Goal: Information Seeking & Learning: Learn about a topic

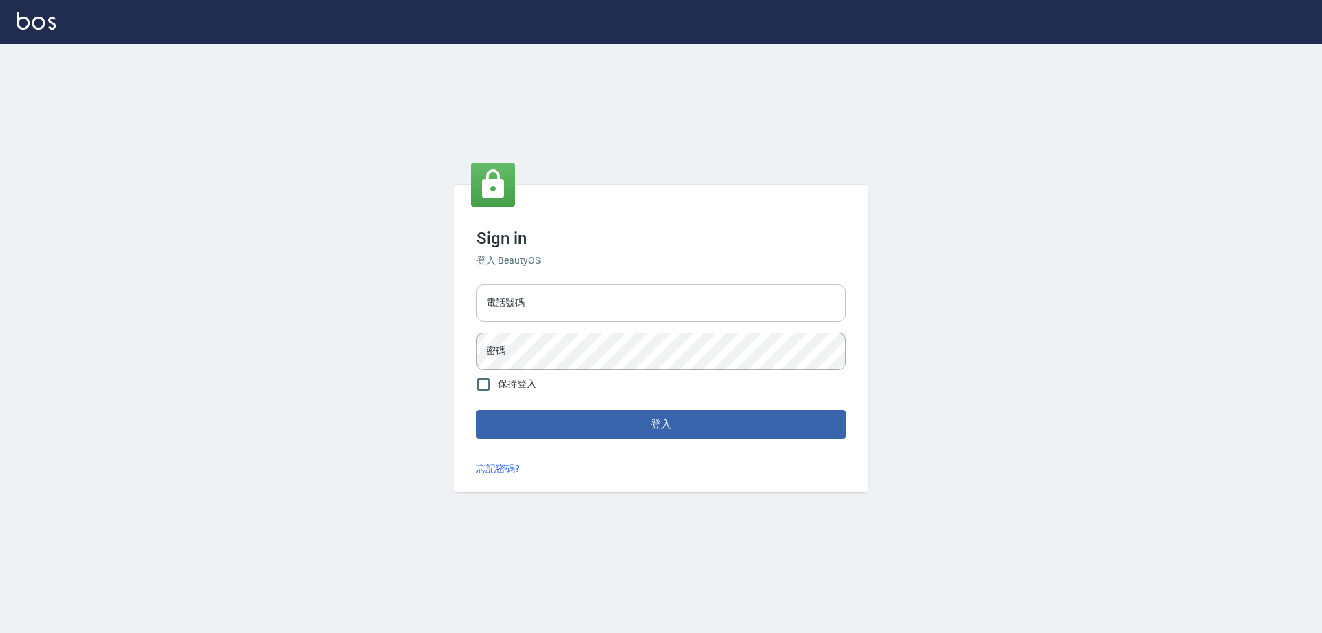
drag, startPoint x: 501, startPoint y: 298, endPoint x: 510, endPoint y: 307, distance: 12.7
click at [501, 298] on input "電話號碼" at bounding box center [661, 302] width 369 height 37
type input "0910967130"
click at [477, 410] on button "登入" at bounding box center [661, 424] width 369 height 29
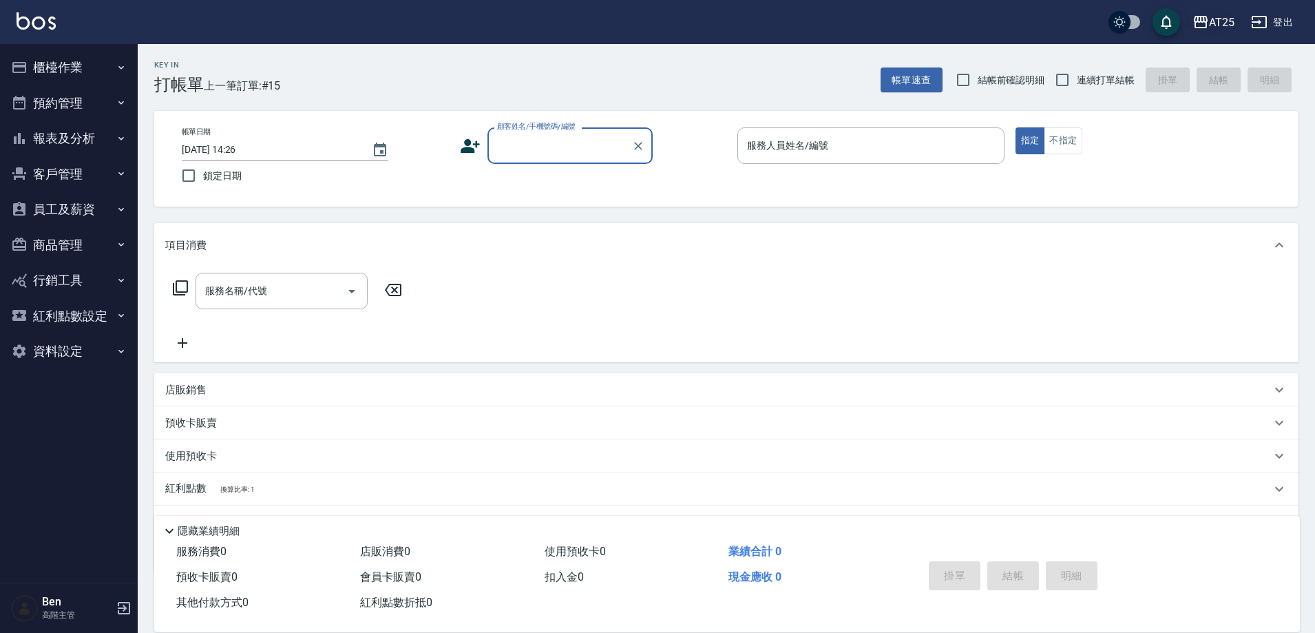
click at [1224, 14] on div "AT25" at bounding box center [1221, 22] width 25 height 17
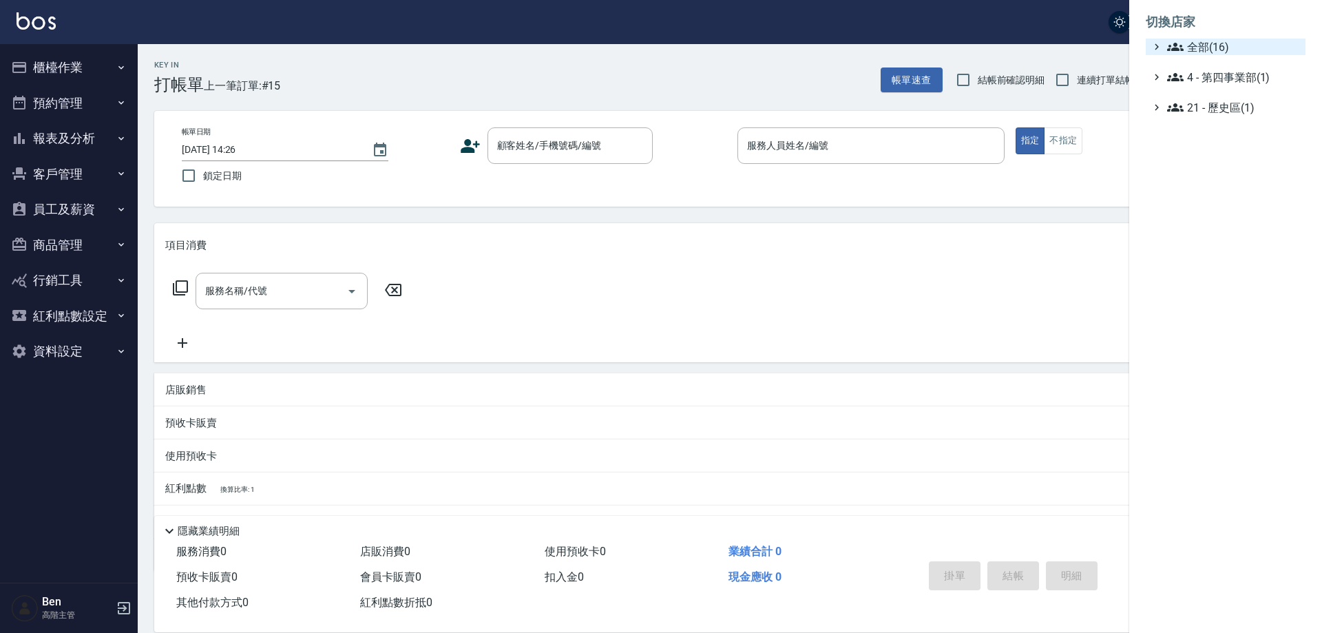
click at [1224, 46] on span "全部(16)" at bounding box center [1233, 47] width 133 height 17
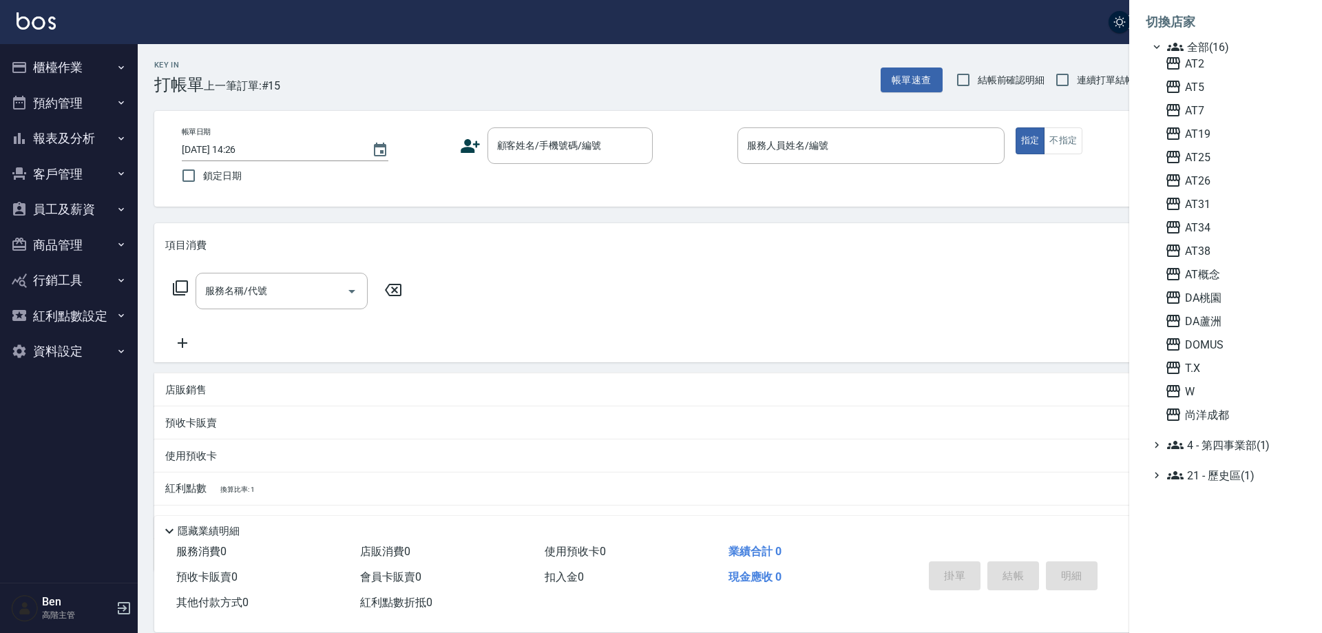
click at [1220, 70] on span "AT2" at bounding box center [1232, 63] width 135 height 17
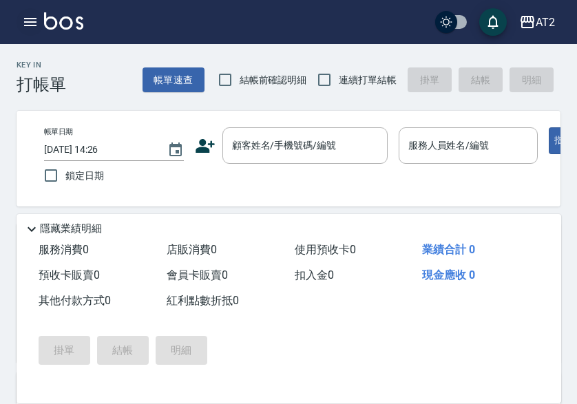
click at [24, 19] on icon "button" at bounding box center [30, 22] width 12 height 8
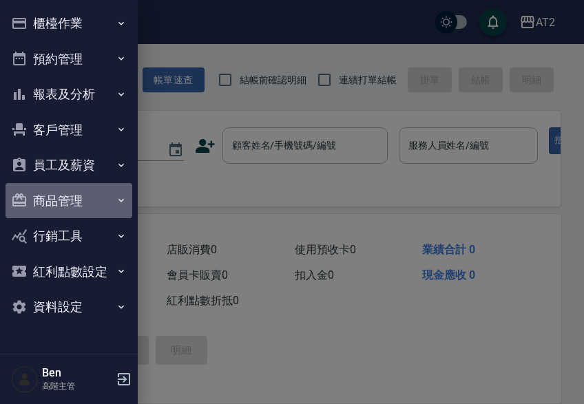
click at [86, 196] on button "商品管理" at bounding box center [69, 201] width 127 height 36
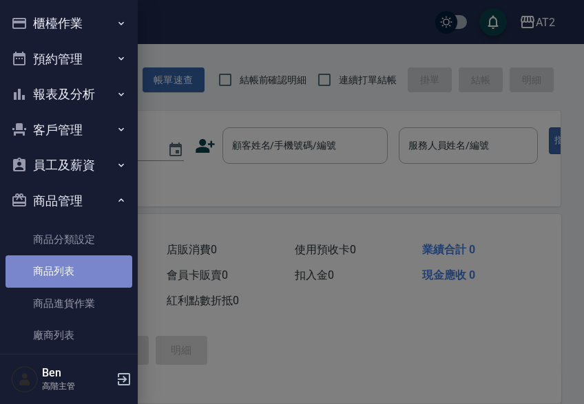
click at [68, 283] on link "商品列表" at bounding box center [69, 271] width 127 height 32
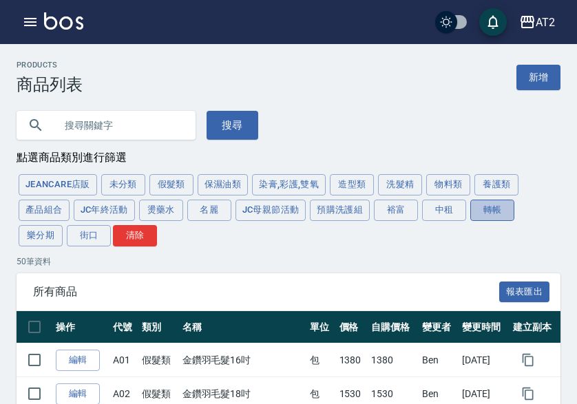
click at [494, 211] on button "轉帳" at bounding box center [492, 210] width 44 height 21
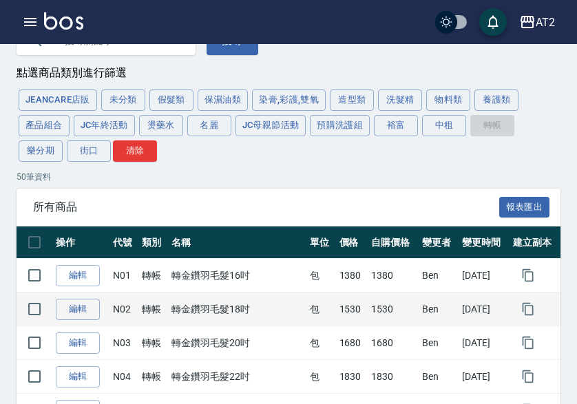
scroll to position [69, 0]
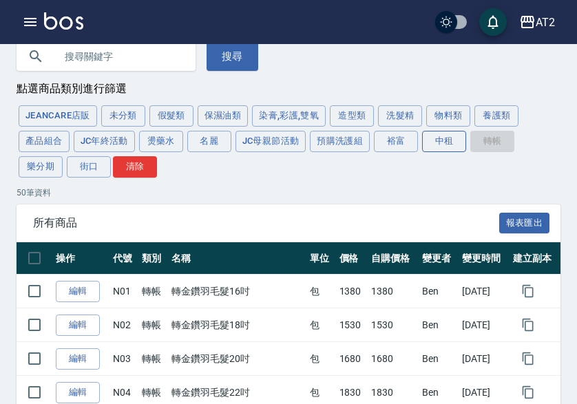
click at [432, 147] on button "中租" at bounding box center [444, 141] width 44 height 21
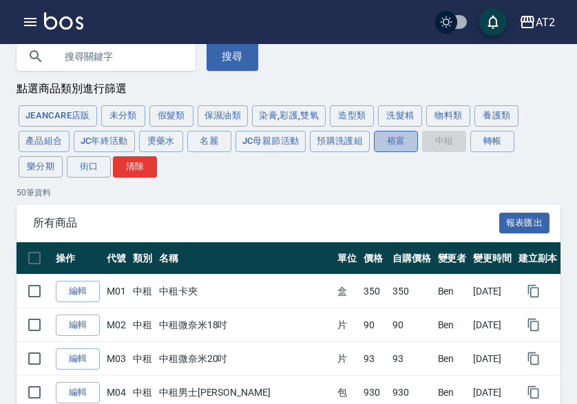
click at [399, 146] on button "裕富" at bounding box center [396, 141] width 44 height 21
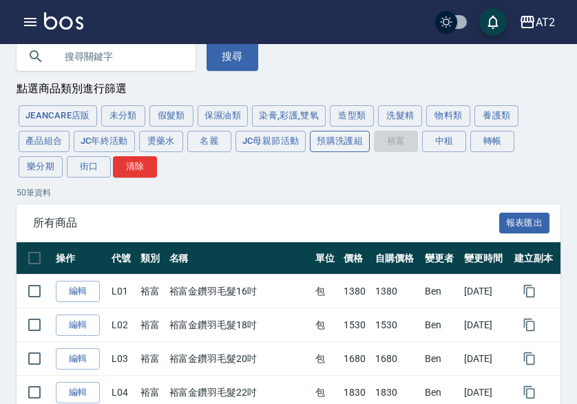
click at [359, 144] on button "預購洗護組" at bounding box center [340, 141] width 60 height 21
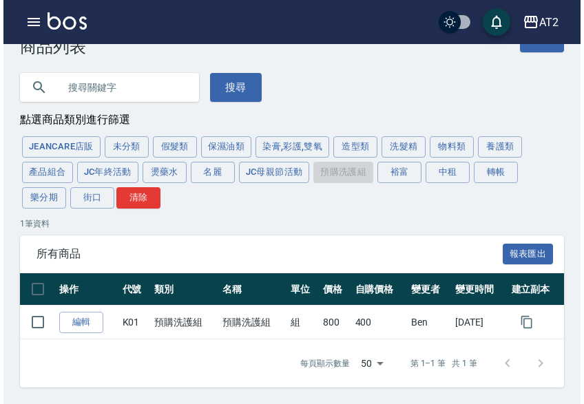
scroll to position [40, 0]
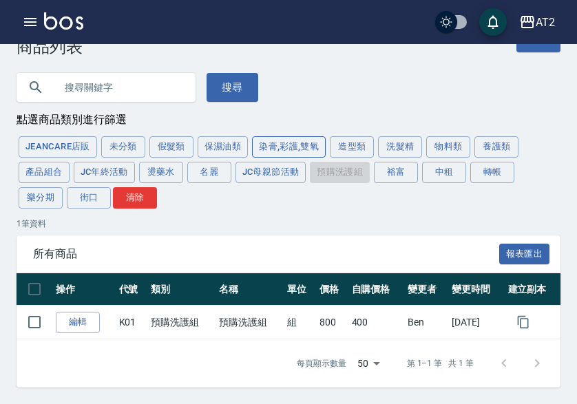
click at [300, 144] on button "染膏,彩護,雙氧" at bounding box center [289, 146] width 74 height 21
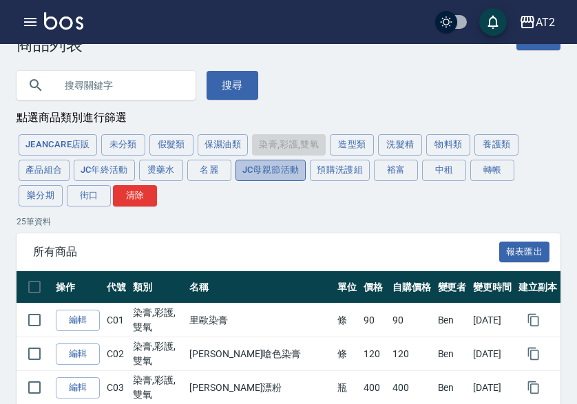
click at [277, 169] on button "JC母親節活動" at bounding box center [271, 170] width 71 height 21
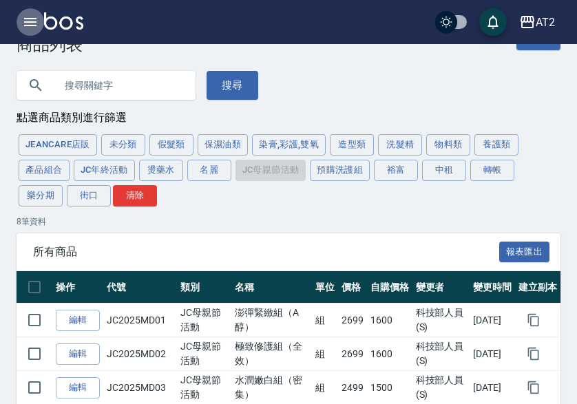
click at [25, 13] on button "button" at bounding box center [31, 22] width 28 height 28
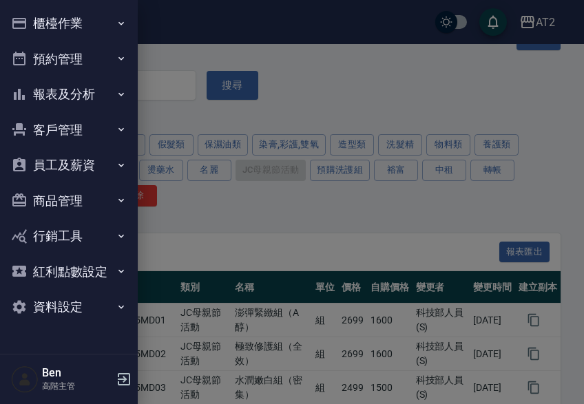
click at [79, 160] on button "員工及薪資" at bounding box center [69, 165] width 127 height 36
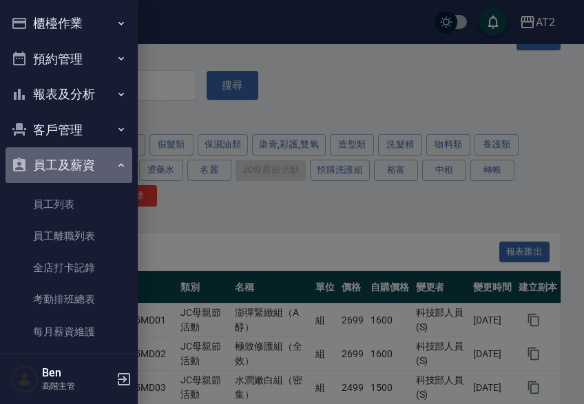
click at [84, 166] on button "員工及薪資" at bounding box center [69, 165] width 127 height 36
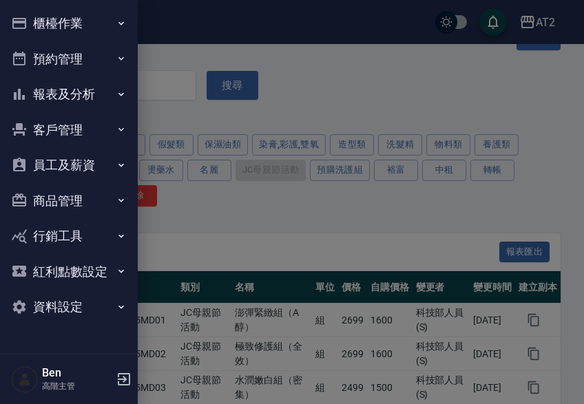
click at [87, 202] on button "商品管理" at bounding box center [69, 201] width 127 height 36
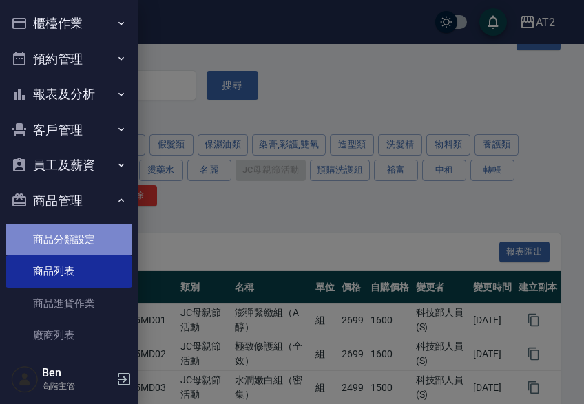
click at [75, 242] on link "商品分類設定" at bounding box center [69, 240] width 127 height 32
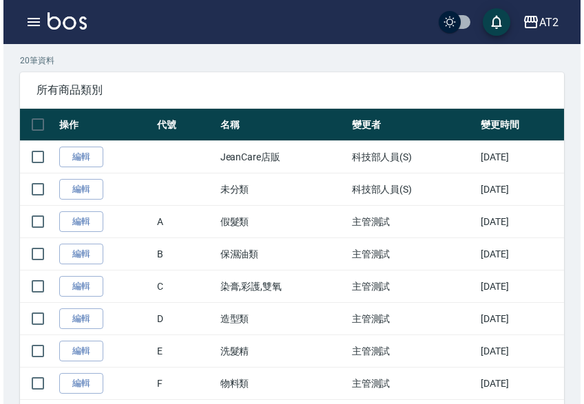
scroll to position [3, 0]
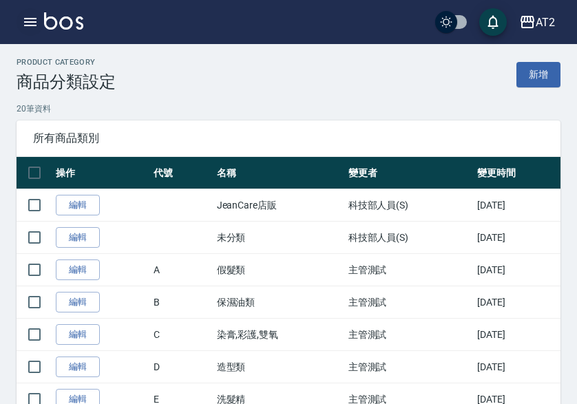
click at [36, 17] on icon "button" at bounding box center [30, 22] width 17 height 17
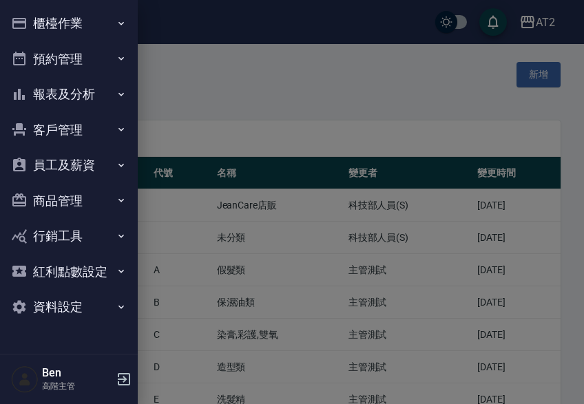
click at [93, 199] on button "商品管理" at bounding box center [69, 201] width 127 height 36
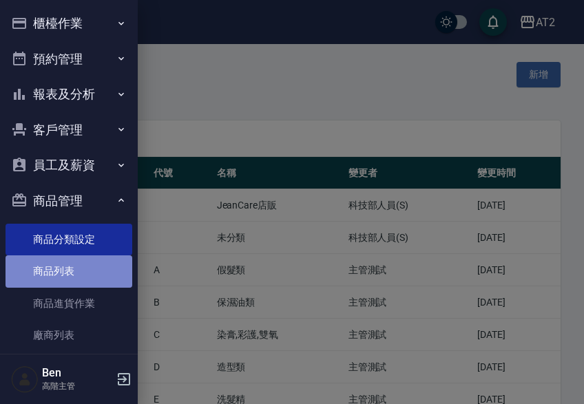
click at [90, 271] on link "商品列表" at bounding box center [69, 271] width 127 height 32
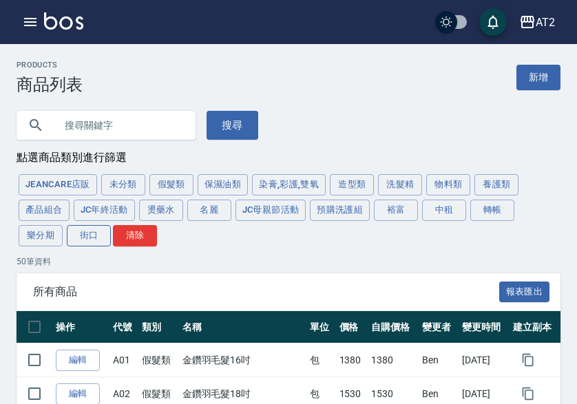
click at [97, 236] on button "街口" at bounding box center [89, 235] width 44 height 21
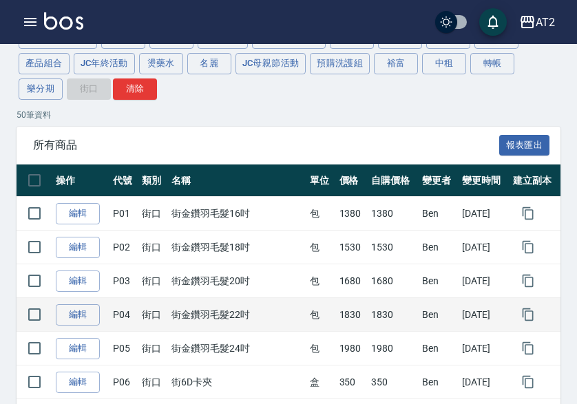
scroll to position [178, 0]
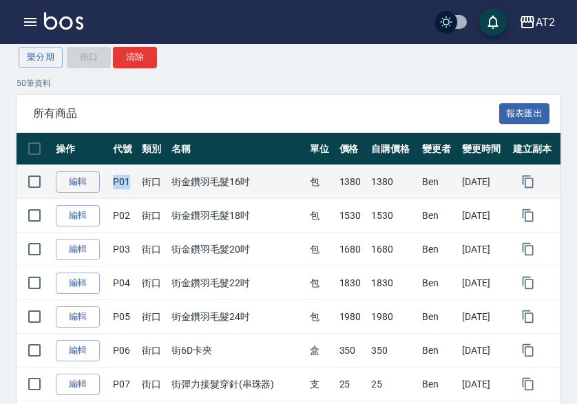
drag, startPoint x: 112, startPoint y: 183, endPoint x: 131, endPoint y: 184, distance: 18.6
click at [131, 184] on td "P01" at bounding box center [124, 182] width 30 height 34
copy td "P01"
drag, startPoint x: 181, startPoint y: 185, endPoint x: 248, endPoint y: 185, distance: 66.8
click at [248, 185] on td "街金鑽羽毛髮16吋" at bounding box center [237, 182] width 138 height 34
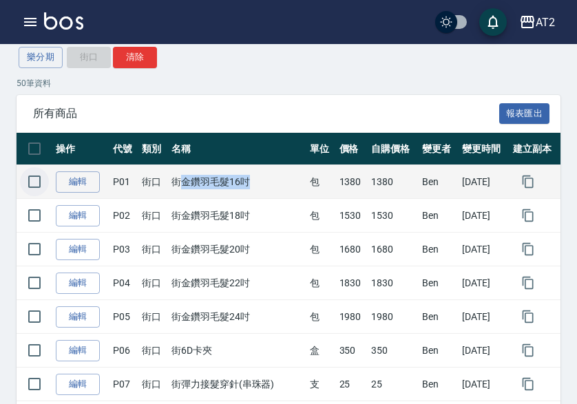
copy td "金鑽羽毛髮16吋"
drag, startPoint x: 328, startPoint y: 188, endPoint x: 358, endPoint y: 188, distance: 29.6
click at [358, 188] on td "1380" at bounding box center [352, 182] width 32 height 34
copy td "1380"
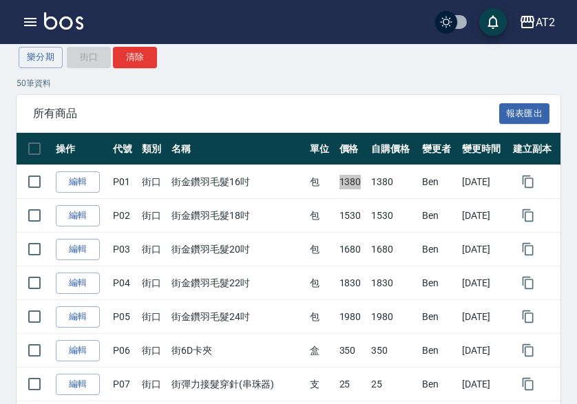
scroll to position [0, 0]
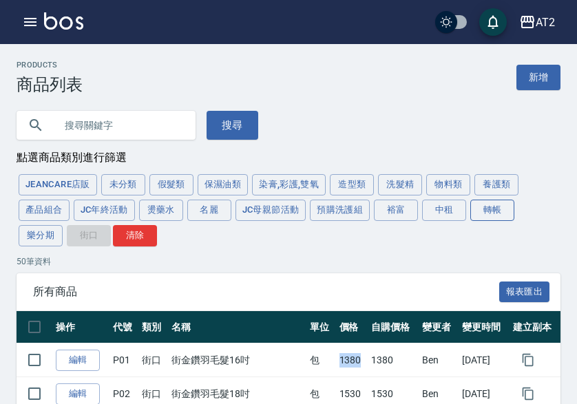
click at [507, 209] on button "轉帳" at bounding box center [492, 210] width 44 height 21
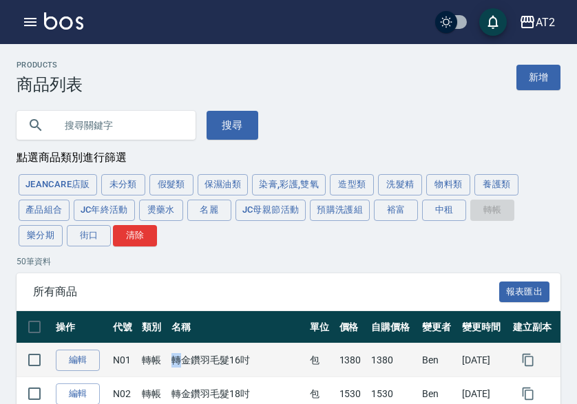
drag, startPoint x: 170, startPoint y: 364, endPoint x: 177, endPoint y: 360, distance: 8.0
click at [178, 363] on td "轉金鑽羽毛髮16吋" at bounding box center [237, 361] width 138 height 34
copy td "轉"
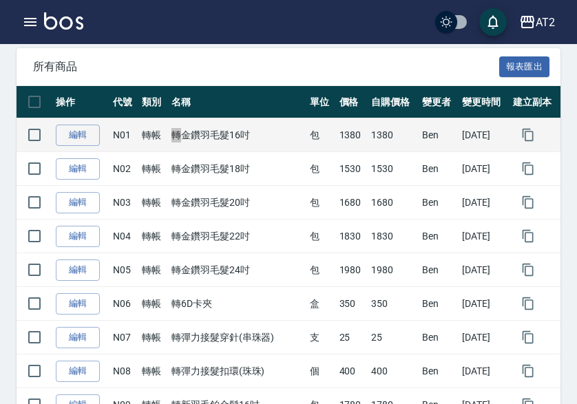
scroll to position [207, 0]
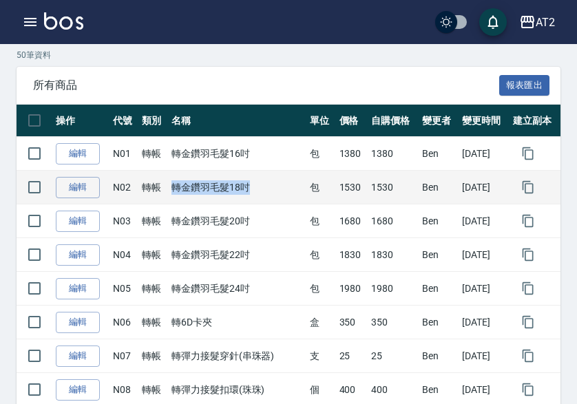
drag, startPoint x: 167, startPoint y: 193, endPoint x: 243, endPoint y: 193, distance: 76.4
click at [243, 193] on td "轉金鑽羽毛髮18吋" at bounding box center [237, 188] width 138 height 34
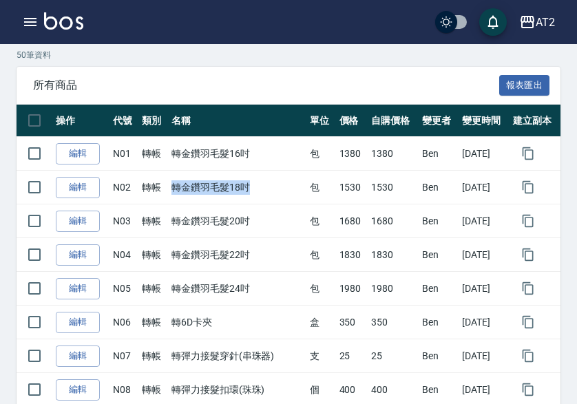
copy td "轉金鑽羽毛髮18吋"
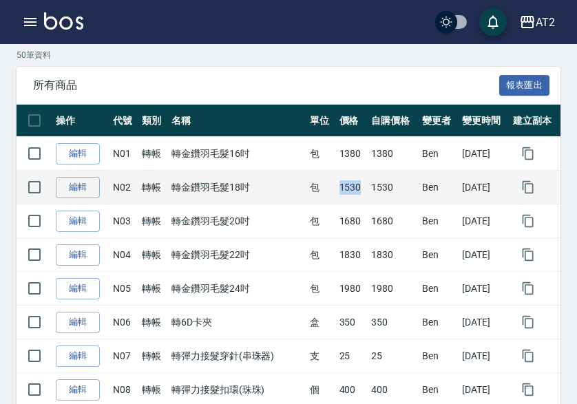
drag, startPoint x: 333, startPoint y: 188, endPoint x: 355, endPoint y: 188, distance: 21.3
click at [355, 188] on td "1530" at bounding box center [352, 188] width 32 height 34
copy td "1530"
drag, startPoint x: 118, startPoint y: 191, endPoint x: 131, endPoint y: 191, distance: 13.1
click at [131, 191] on td "N02" at bounding box center [124, 188] width 30 height 34
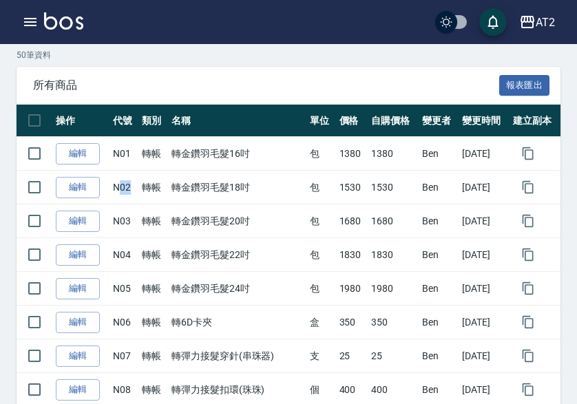
copy td "02"
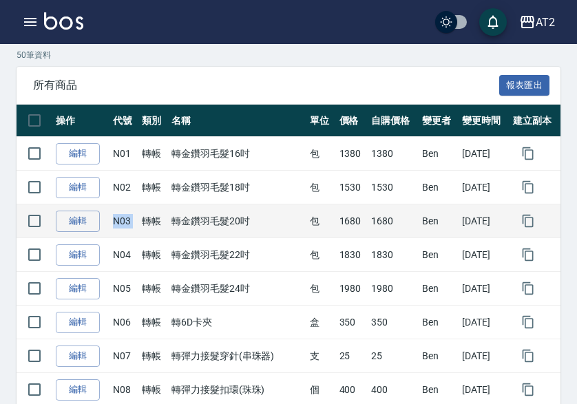
drag, startPoint x: 118, startPoint y: 224, endPoint x: 138, endPoint y: 224, distance: 19.3
click at [138, 224] on tr "編輯 N03 轉帳 轉金鑽羽毛髮20吋 包 1680 1680 [PERSON_NAME] [DATE]" at bounding box center [289, 222] width 544 height 34
click at [123, 220] on td "N03" at bounding box center [124, 222] width 30 height 34
drag, startPoint x: 121, startPoint y: 222, endPoint x: 129, endPoint y: 222, distance: 9.0
click at [129, 222] on td "N03" at bounding box center [124, 222] width 30 height 34
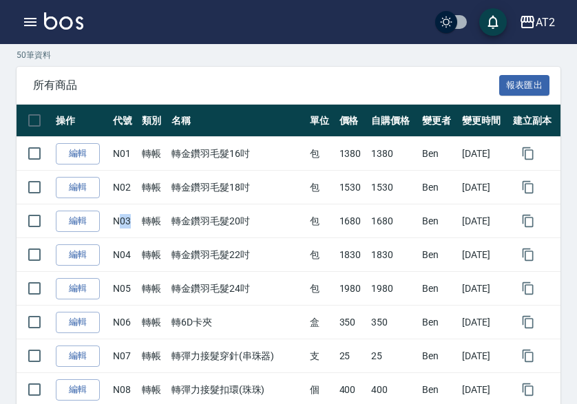
copy td "03"
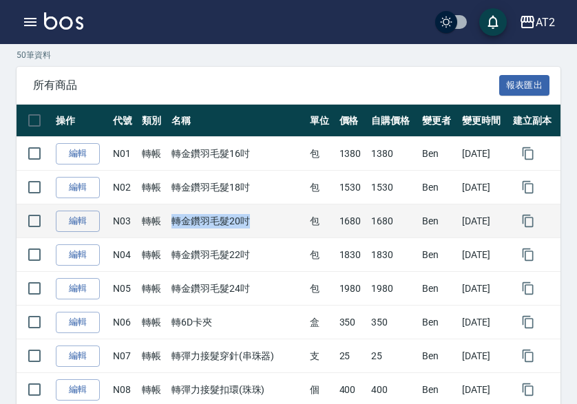
drag, startPoint x: 160, startPoint y: 222, endPoint x: 282, endPoint y: 222, distance: 121.9
click at [282, 222] on tr "編輯 N03 轉帳 轉金鑽羽毛髮20吋 包 1680 1680 [PERSON_NAME] [DATE]" at bounding box center [289, 222] width 544 height 34
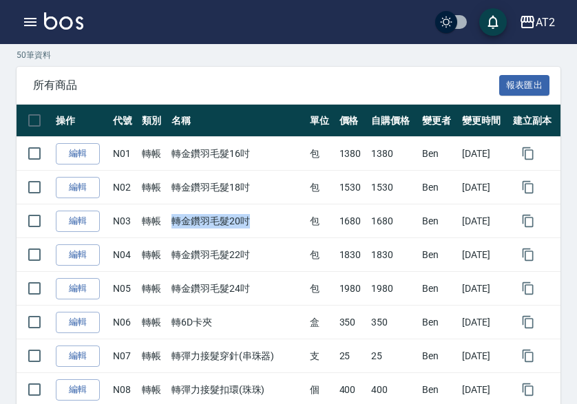
copy tr "轉帳 轉金鑽羽毛髮20吋"
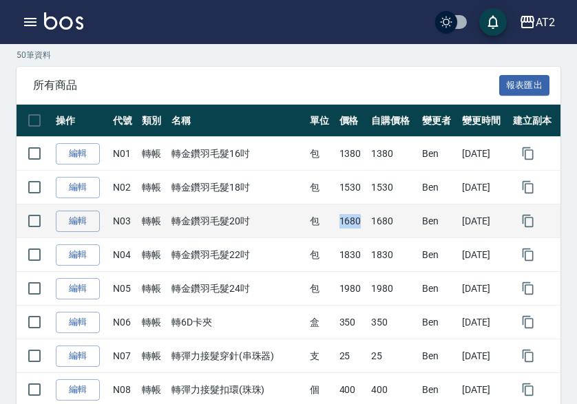
drag, startPoint x: 331, startPoint y: 222, endPoint x: 351, endPoint y: 222, distance: 20.7
click at [351, 222] on td "1680" at bounding box center [352, 222] width 32 height 34
copy td "1680"
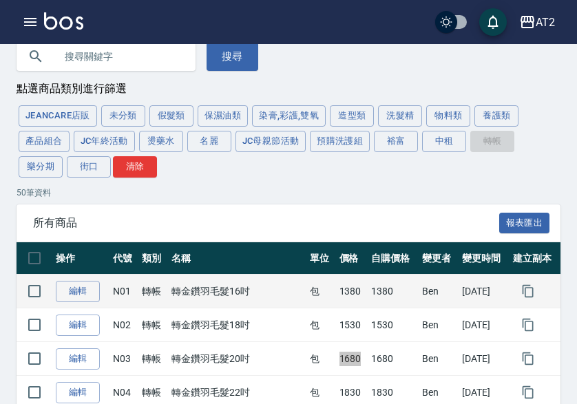
scroll to position [138, 0]
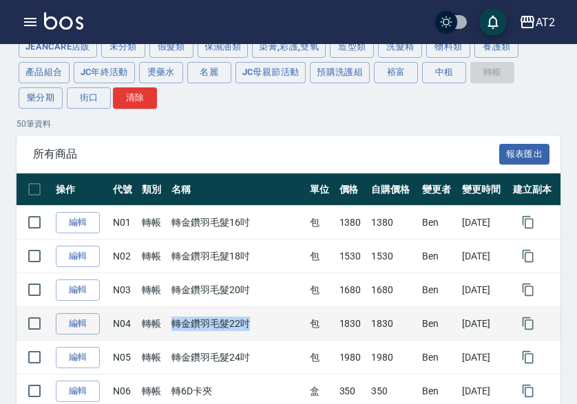
drag, startPoint x: 173, startPoint y: 326, endPoint x: 271, endPoint y: 331, distance: 98.6
click at [271, 331] on td "轉金鑽羽毛髮22吋" at bounding box center [237, 324] width 138 height 34
click at [362, 326] on tr "編輯 N04 轉帳 轉金鑽羽毛髮22吋 包 1830 1830 [PERSON_NAME] [DATE]" at bounding box center [289, 324] width 544 height 34
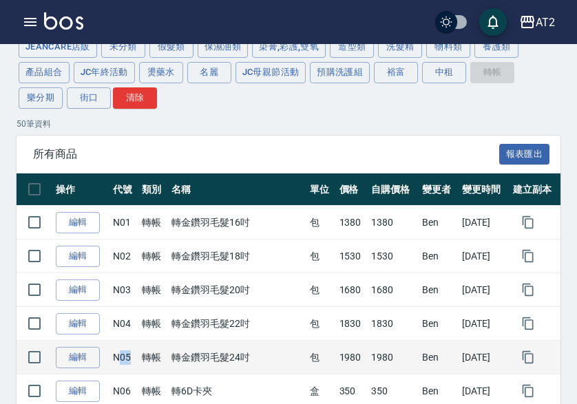
drag, startPoint x: 118, startPoint y: 361, endPoint x: 129, endPoint y: 362, distance: 10.4
click at [129, 362] on td "N05" at bounding box center [124, 358] width 30 height 34
drag, startPoint x: 165, startPoint y: 359, endPoint x: 256, endPoint y: 360, distance: 90.9
click at [256, 360] on td "轉金鑽羽毛髮24吋" at bounding box center [237, 358] width 138 height 34
drag, startPoint x: 331, startPoint y: 354, endPoint x: 350, endPoint y: 357, distance: 18.9
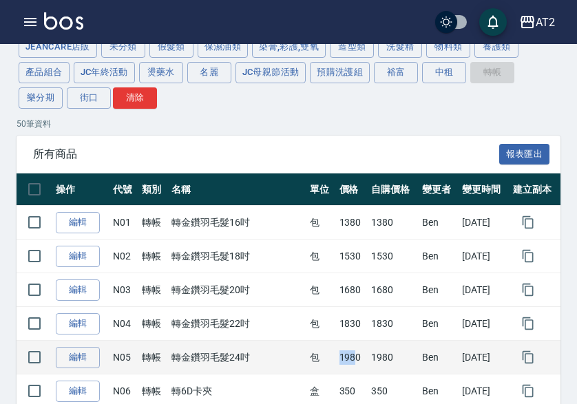
click at [350, 357] on td "1980" at bounding box center [352, 358] width 32 height 34
click at [336, 361] on td "1980" at bounding box center [352, 358] width 32 height 34
drag, startPoint x: 330, startPoint y: 360, endPoint x: 353, endPoint y: 360, distance: 22.7
click at [359, 360] on tr "編輯 N05 轉帳 轉金鑽羽毛髮24吋 包 1980 1980 [PERSON_NAME] [DATE]" at bounding box center [289, 358] width 544 height 34
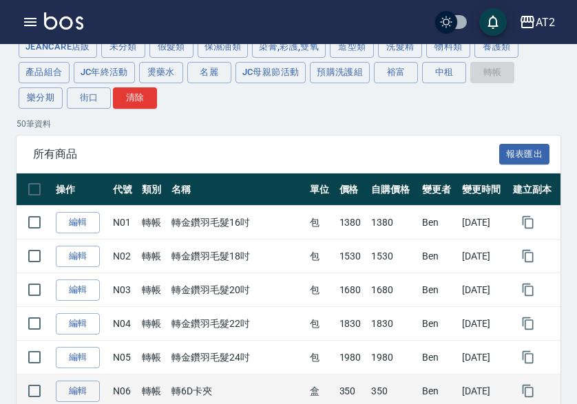
drag, startPoint x: 497, startPoint y: 379, endPoint x: 480, endPoint y: 378, distance: 17.2
click at [494, 378] on td "[DATE]" at bounding box center [484, 392] width 51 height 34
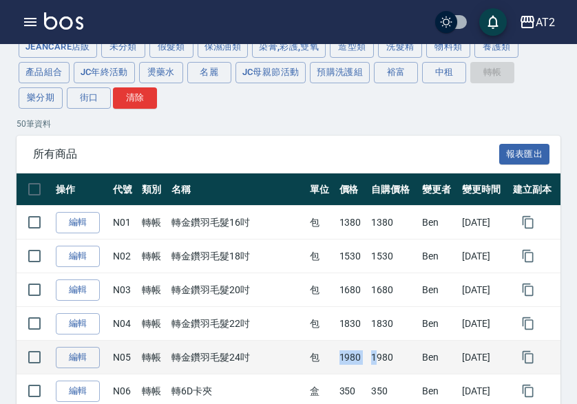
drag, startPoint x: 330, startPoint y: 363, endPoint x: 364, endPoint y: 361, distance: 34.5
click at [366, 361] on tr "編輯 N05 轉帳 轉金鑽羽毛髮24吋 包 1980 1980 [PERSON_NAME] [DATE]" at bounding box center [289, 358] width 544 height 34
click at [336, 362] on td "1980" at bounding box center [352, 358] width 32 height 34
drag, startPoint x: 332, startPoint y: 362, endPoint x: 348, endPoint y: 362, distance: 15.9
click at [348, 362] on td "1980" at bounding box center [352, 358] width 32 height 34
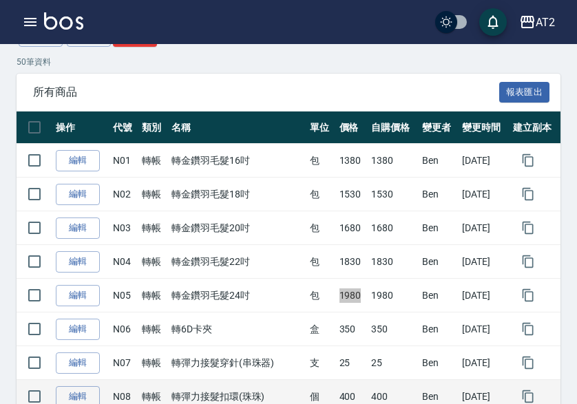
scroll to position [275, 0]
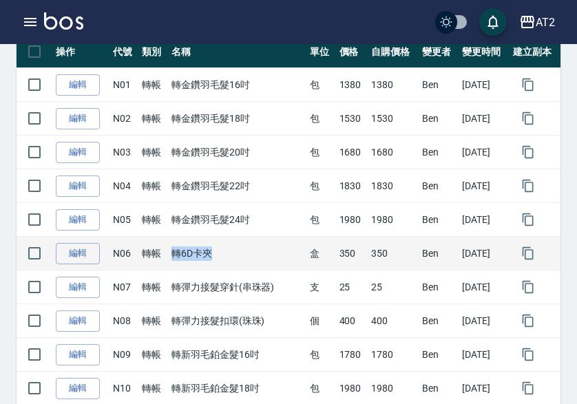
drag, startPoint x: 165, startPoint y: 255, endPoint x: 222, endPoint y: 255, distance: 56.5
click at [222, 255] on td "轉6D卡夾" at bounding box center [237, 254] width 138 height 34
click at [360, 256] on tr "編輯 N06 轉帳 轉6D卡夾 盒 350 350 [PERSON_NAME] [DATE]" at bounding box center [289, 254] width 544 height 34
drag, startPoint x: 117, startPoint y: 257, endPoint x: 125, endPoint y: 257, distance: 7.6
click at [125, 257] on td "N06" at bounding box center [124, 254] width 30 height 34
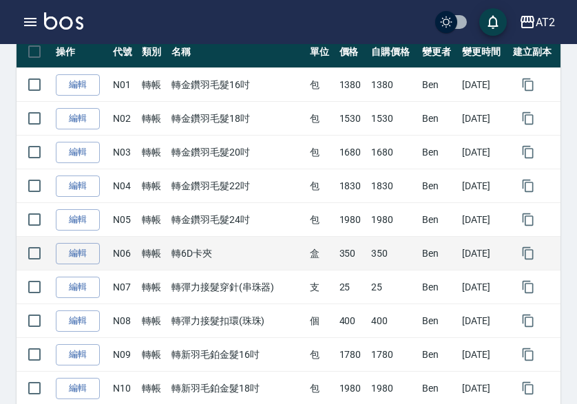
click at [129, 249] on td "N06" at bounding box center [124, 254] width 30 height 34
drag, startPoint x: 125, startPoint y: 251, endPoint x: 138, endPoint y: 253, distance: 12.5
click at [138, 253] on tr "編輯 N06 轉帳 轉6D卡夾 盒 350 350 [PERSON_NAME] [DATE]" at bounding box center [289, 254] width 544 height 34
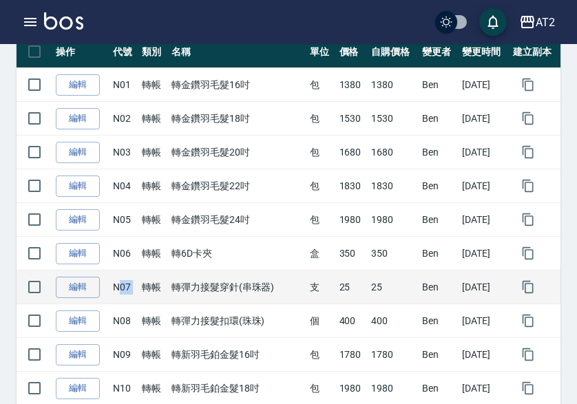
drag, startPoint x: 125, startPoint y: 286, endPoint x: 136, endPoint y: 287, distance: 11.7
click at [138, 287] on tr "編輯 N07 轉帳 轉彈力接髮穿針(串珠器) 支 25 25 [PERSON_NAME] [DATE]" at bounding box center [289, 288] width 544 height 34
drag, startPoint x: 170, startPoint y: 283, endPoint x: 280, endPoint y: 298, distance: 111.2
click at [280, 298] on td "轉彈力接髮穿針(串珠器)" at bounding box center [237, 288] width 138 height 34
drag, startPoint x: 333, startPoint y: 293, endPoint x: 351, endPoint y: 292, distance: 17.9
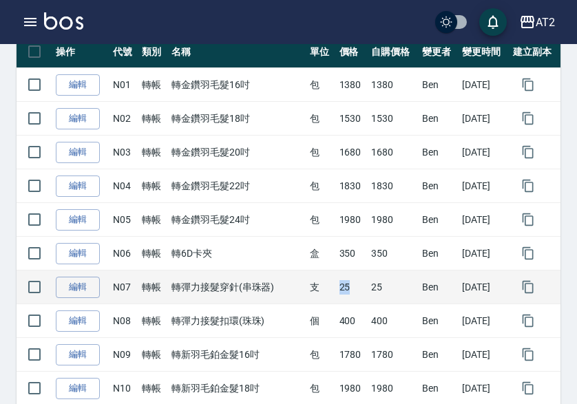
click at [351, 292] on tr "編輯 N07 轉帳 轉彈力接髮穿針(串珠器) 支 25 25 [PERSON_NAME] [DATE]" at bounding box center [289, 288] width 544 height 34
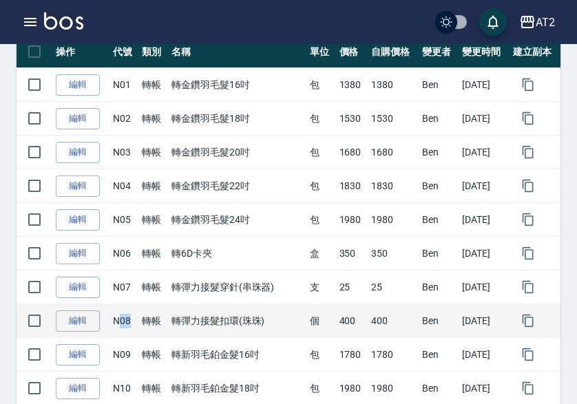
click at [134, 324] on td "N08" at bounding box center [124, 321] width 30 height 34
drag, startPoint x: 169, startPoint y: 325, endPoint x: 260, endPoint y: 324, distance: 91.6
click at [260, 324] on td "轉彈力接髮扣環(珠珠)" at bounding box center [237, 321] width 138 height 34
drag, startPoint x: 328, startPoint y: 325, endPoint x: 350, endPoint y: 324, distance: 22.0
click at [350, 324] on td "400" at bounding box center [352, 321] width 32 height 34
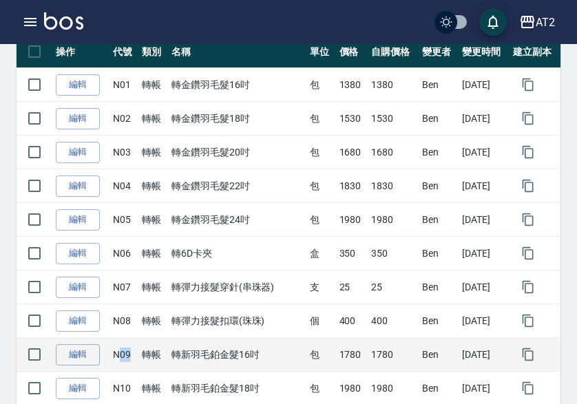
drag, startPoint x: 118, startPoint y: 356, endPoint x: 129, endPoint y: 359, distance: 10.7
click at [132, 359] on td "N09" at bounding box center [124, 355] width 30 height 34
drag, startPoint x: 169, startPoint y: 359, endPoint x: 255, endPoint y: 359, distance: 86.1
click at [264, 359] on td "轉新羽毛鉑金髮16吋" at bounding box center [237, 355] width 138 height 34
drag, startPoint x: 351, startPoint y: 355, endPoint x: 361, endPoint y: 355, distance: 10.3
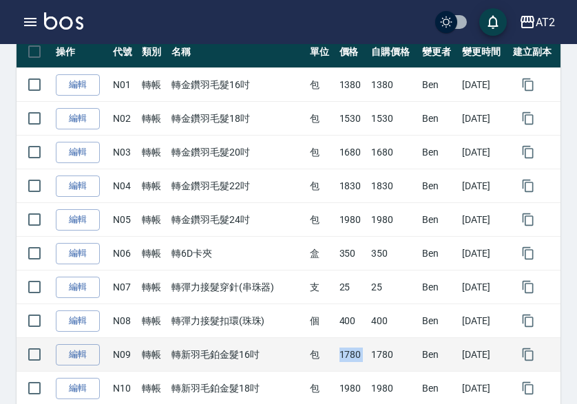
click at [361, 355] on tr "編輯 N09 轉帳 轉新羽毛鉑金髮16吋 包 1780 1780 [PERSON_NAME] [DATE]" at bounding box center [289, 355] width 544 height 34
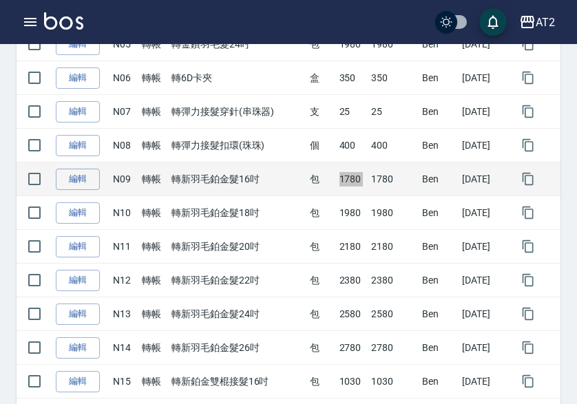
scroll to position [482, 0]
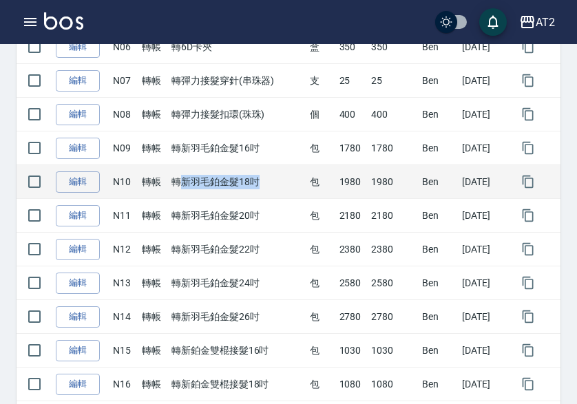
drag, startPoint x: 175, startPoint y: 186, endPoint x: 260, endPoint y: 186, distance: 84.7
click at [260, 186] on td "轉新羽毛鉑金髮18吋" at bounding box center [237, 182] width 138 height 34
drag, startPoint x: 171, startPoint y: 180, endPoint x: 255, endPoint y: 180, distance: 84.7
click at [255, 180] on td "轉新羽毛鉑金髮18吋" at bounding box center [237, 182] width 138 height 34
drag, startPoint x: 336, startPoint y: 181, endPoint x: 356, endPoint y: 182, distance: 20.0
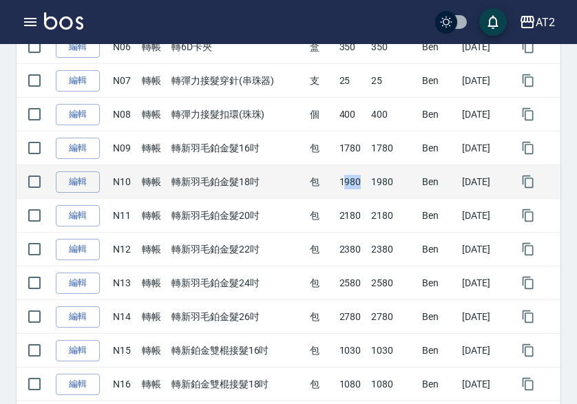
click at [356, 182] on td "1980" at bounding box center [352, 182] width 32 height 34
drag, startPoint x: 322, startPoint y: 183, endPoint x: 360, endPoint y: 185, distance: 38.6
click at [360, 185] on tr "編輯 N10 轉帳 轉新羽毛鉑金髮18吋 包 1980 1980 [PERSON_NAME] [DATE]" at bounding box center [289, 182] width 544 height 34
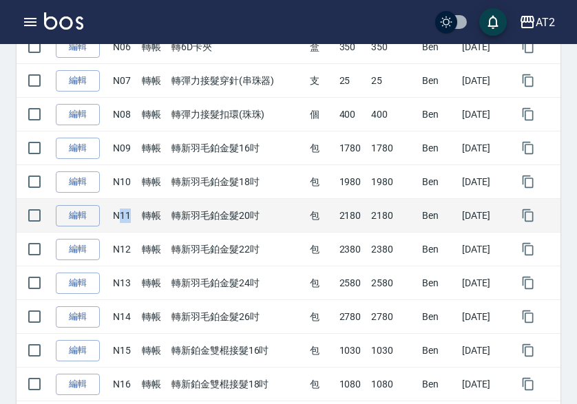
drag, startPoint x: 120, startPoint y: 218, endPoint x: 133, endPoint y: 218, distance: 13.1
click at [133, 218] on td "N11" at bounding box center [124, 216] width 30 height 34
drag, startPoint x: 167, startPoint y: 218, endPoint x: 255, endPoint y: 218, distance: 88.1
click at [255, 218] on td "轉新羽毛鉑金髮20吋" at bounding box center [237, 216] width 138 height 34
drag, startPoint x: 328, startPoint y: 212, endPoint x: 317, endPoint y: 212, distance: 11.7
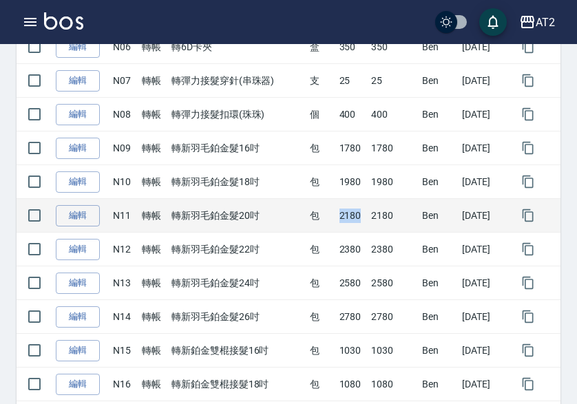
click at [351, 212] on td "2180" at bounding box center [352, 216] width 32 height 34
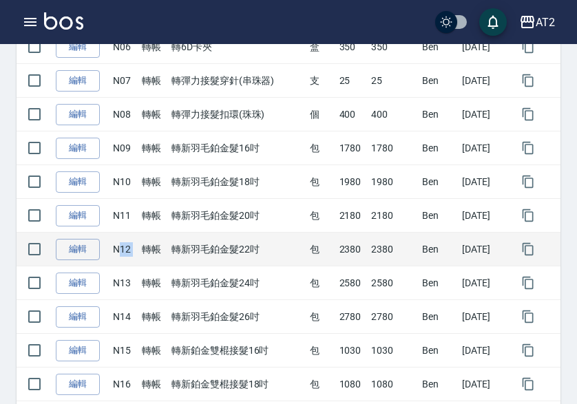
drag, startPoint x: 115, startPoint y: 251, endPoint x: 136, endPoint y: 251, distance: 21.3
click at [136, 251] on tr "編輯 N12 轉帳 轉新羽毛鉑金髮22吋 包 2380 2380 [PERSON_NAME] [DATE]" at bounding box center [289, 250] width 544 height 34
drag, startPoint x: 175, startPoint y: 247, endPoint x: 304, endPoint y: 248, distance: 128.8
click at [304, 248] on tr "編輯 N12 轉帳 轉新羽毛鉑金髮22吋 包 2380 2380 [PERSON_NAME] [DATE]" at bounding box center [289, 250] width 544 height 34
drag, startPoint x: 328, startPoint y: 249, endPoint x: 341, endPoint y: 251, distance: 12.6
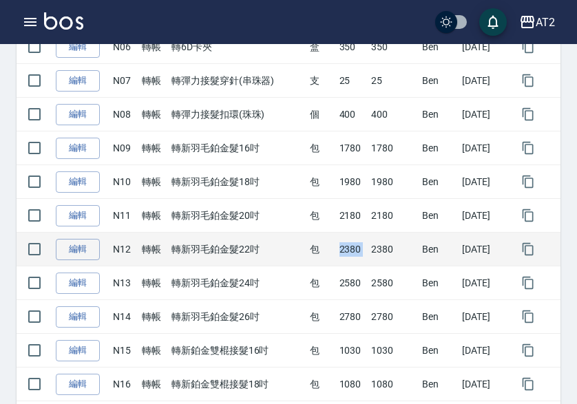
click at [365, 251] on tr "編輯 N12 轉帳 轉新羽毛鉑金髮22吋 包 2380 2380 [PERSON_NAME] [DATE]" at bounding box center [289, 250] width 544 height 34
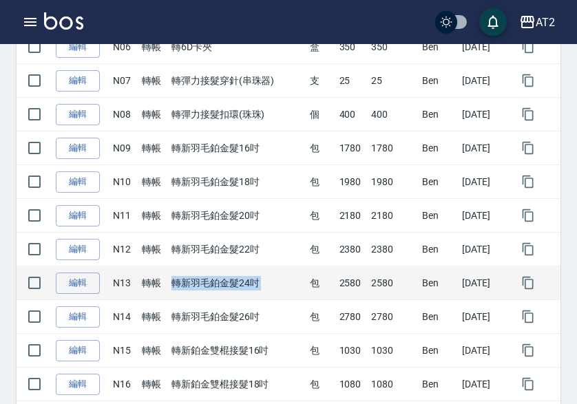
drag, startPoint x: 167, startPoint y: 289, endPoint x: 302, endPoint y: 289, distance: 135.7
click at [302, 289] on tr "編輯 N13 轉帳 轉新羽毛鉑金髮24吋 包 2580 2580 [PERSON_NAME] [DATE]" at bounding box center [289, 283] width 544 height 34
drag, startPoint x: 327, startPoint y: 288, endPoint x: 366, endPoint y: 288, distance: 38.6
click at [366, 288] on tr "編輯 N13 轉帳 轉新羽毛鉑金髮24吋 包 2580 2580 [PERSON_NAME] [DATE]" at bounding box center [289, 283] width 544 height 34
click at [313, 286] on td "包" at bounding box center [321, 283] width 30 height 34
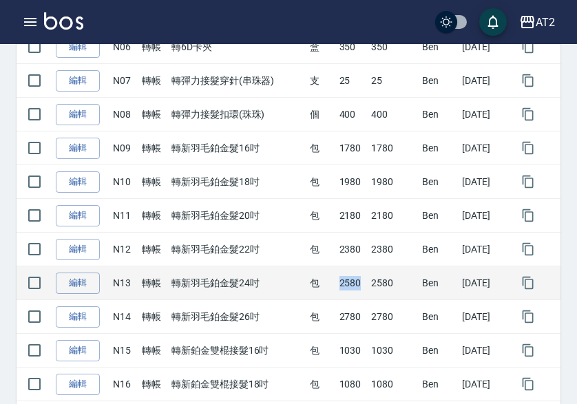
drag, startPoint x: 322, startPoint y: 286, endPoint x: 352, endPoint y: 286, distance: 30.3
click at [352, 286] on tr "編輯 N13 轉帳 轉新羽毛鉑金髮24吋 包 2580 2580 [PERSON_NAME] [DATE]" at bounding box center [289, 283] width 544 height 34
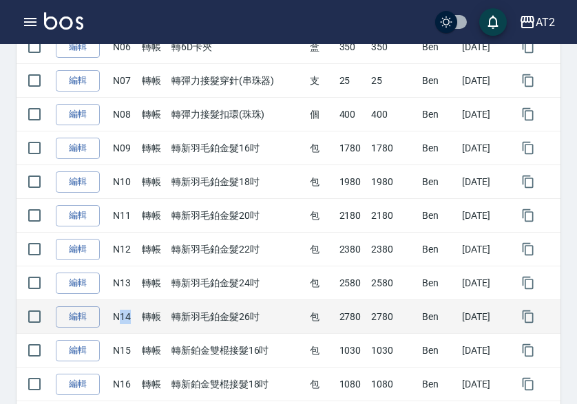
drag, startPoint x: 118, startPoint y: 316, endPoint x: 130, endPoint y: 319, distance: 12.0
click at [130, 319] on td "N14" at bounding box center [124, 317] width 30 height 34
click at [269, 319] on td "轉新羽毛鉑金髮26吋" at bounding box center [237, 317] width 138 height 34
drag, startPoint x: 326, startPoint y: 326, endPoint x: 351, endPoint y: 324, distance: 24.9
click at [351, 324] on tr "編輯 N14 轉帳 轉新羽毛鉑金髮26吋 包 2780 2780 [PERSON_NAME] [DATE]" at bounding box center [289, 317] width 544 height 34
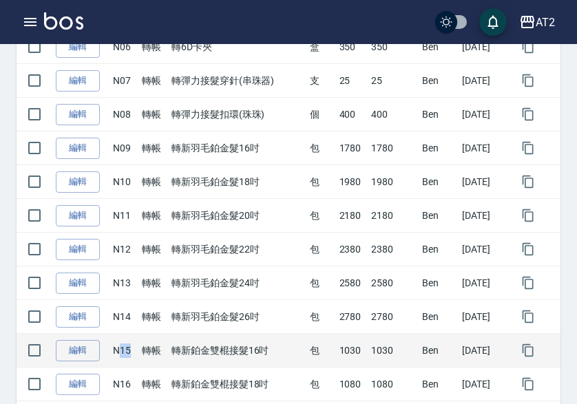
drag, startPoint x: 118, startPoint y: 355, endPoint x: 128, endPoint y: 355, distance: 9.7
click at [128, 355] on td "N15" at bounding box center [124, 351] width 30 height 34
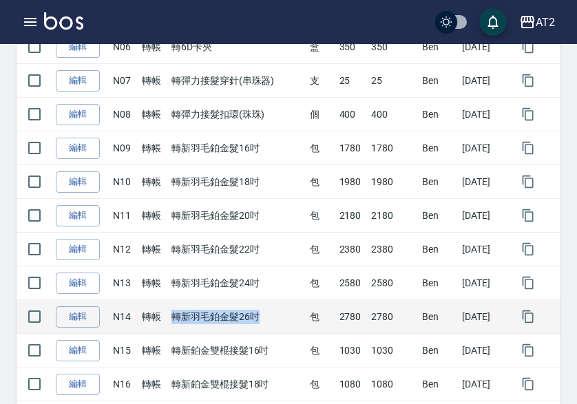
drag, startPoint x: 173, startPoint y: 317, endPoint x: 274, endPoint y: 320, distance: 101.3
click at [278, 320] on td "轉新羽毛鉑金髮26吋" at bounding box center [237, 317] width 138 height 34
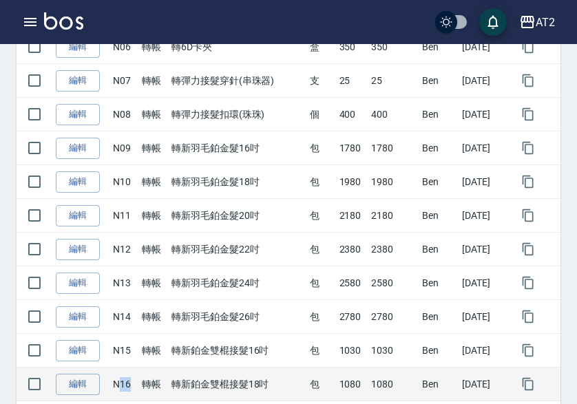
drag, startPoint x: 118, startPoint y: 386, endPoint x: 127, endPoint y: 386, distance: 9.0
click at [131, 386] on td "N16" at bounding box center [124, 385] width 30 height 34
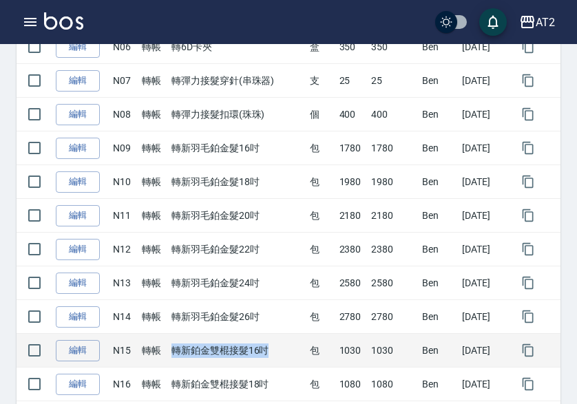
drag, startPoint x: 282, startPoint y: 354, endPoint x: 255, endPoint y: 354, distance: 26.9
click at [275, 354] on td "轉新鉑金雙棍接髮16吋" at bounding box center [237, 351] width 138 height 34
drag, startPoint x: 331, startPoint y: 353, endPoint x: 302, endPoint y: 350, distance: 28.4
click at [359, 353] on tr "編輯 N15 轉帳 轉新鉑金雙棍接髮16吋 包 1030 1030 [PERSON_NAME] [DATE]" at bounding box center [289, 351] width 544 height 34
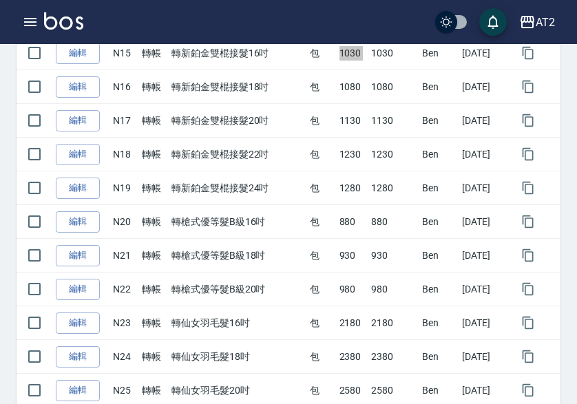
scroll to position [757, 0]
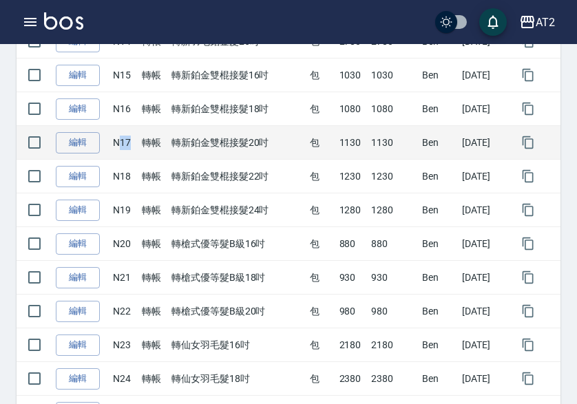
drag, startPoint x: 115, startPoint y: 141, endPoint x: 129, endPoint y: 144, distance: 14.7
click at [129, 144] on td "N17" at bounding box center [124, 143] width 30 height 34
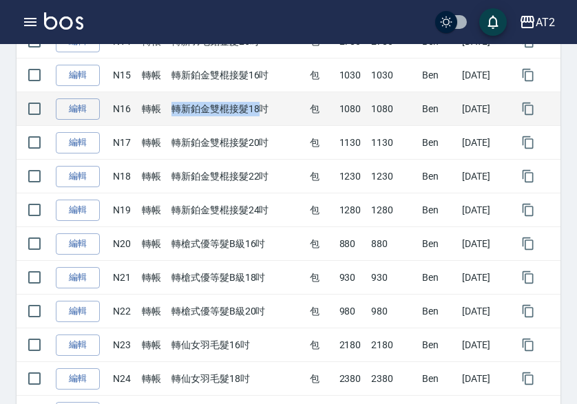
drag, startPoint x: 172, startPoint y: 110, endPoint x: 259, endPoint y: 110, distance: 86.8
click at [259, 110] on td "轉新鉑金雙棍接髮18吋" at bounding box center [237, 109] width 138 height 34
click at [169, 113] on td "轉新鉑金雙棍接髮18吋" at bounding box center [237, 109] width 138 height 34
drag, startPoint x: 260, startPoint y: 112, endPoint x: 275, endPoint y: 112, distance: 15.1
click at [275, 112] on td "轉新鉑金雙棍接髮18吋" at bounding box center [237, 109] width 138 height 34
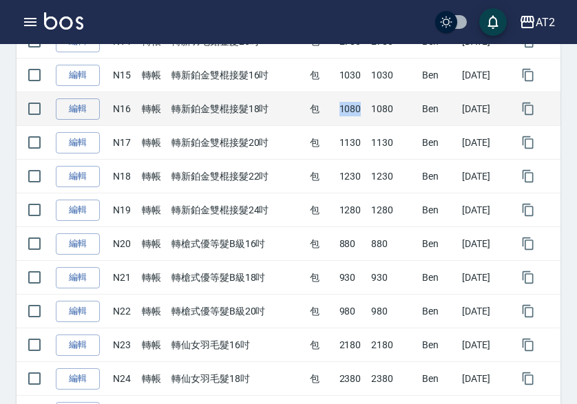
drag, startPoint x: 328, startPoint y: 112, endPoint x: 351, endPoint y: 112, distance: 22.7
click at [351, 112] on td "1080" at bounding box center [352, 109] width 32 height 34
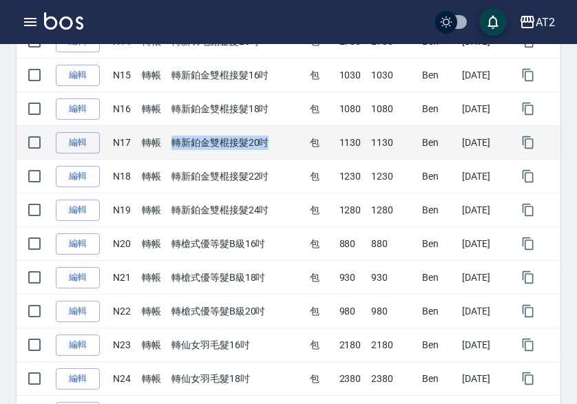
drag, startPoint x: 168, startPoint y: 143, endPoint x: 264, endPoint y: 143, distance: 95.7
click at [264, 143] on td "轉新鉑金雙棍接髮20吋" at bounding box center [237, 143] width 138 height 34
drag, startPoint x: 318, startPoint y: 137, endPoint x: 349, endPoint y: 139, distance: 31.1
click at [349, 139] on tr "編輯 N17 轉帳 轉新鉑金雙棍接髮20吋 包 1130 1130 [PERSON_NAME] [DATE]" at bounding box center [289, 143] width 544 height 34
click at [324, 146] on td "包" at bounding box center [321, 143] width 30 height 34
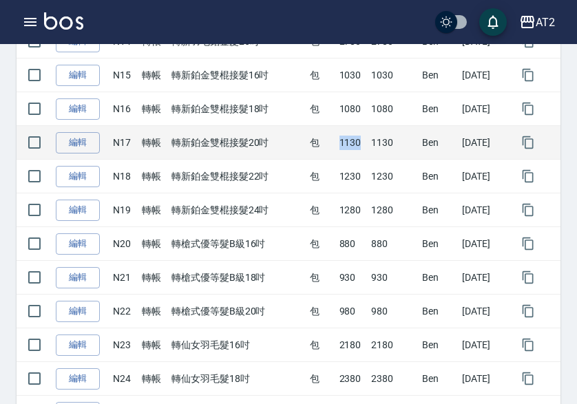
drag, startPoint x: 331, startPoint y: 143, endPoint x: 346, endPoint y: 143, distance: 15.1
click at [348, 143] on td "1130" at bounding box center [352, 143] width 32 height 34
